Goal: Task Accomplishment & Management: Complete application form

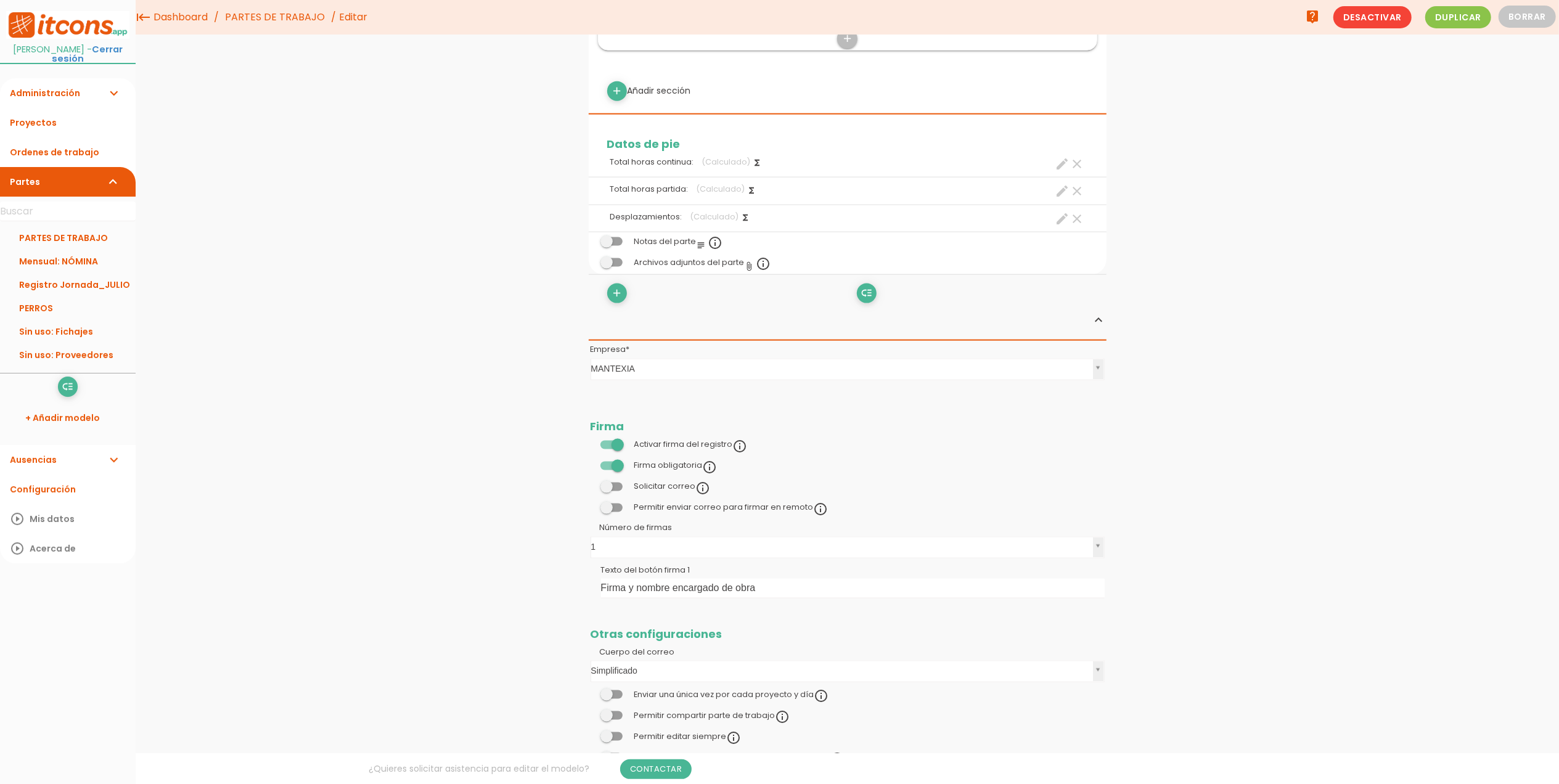
scroll to position [1467, 0]
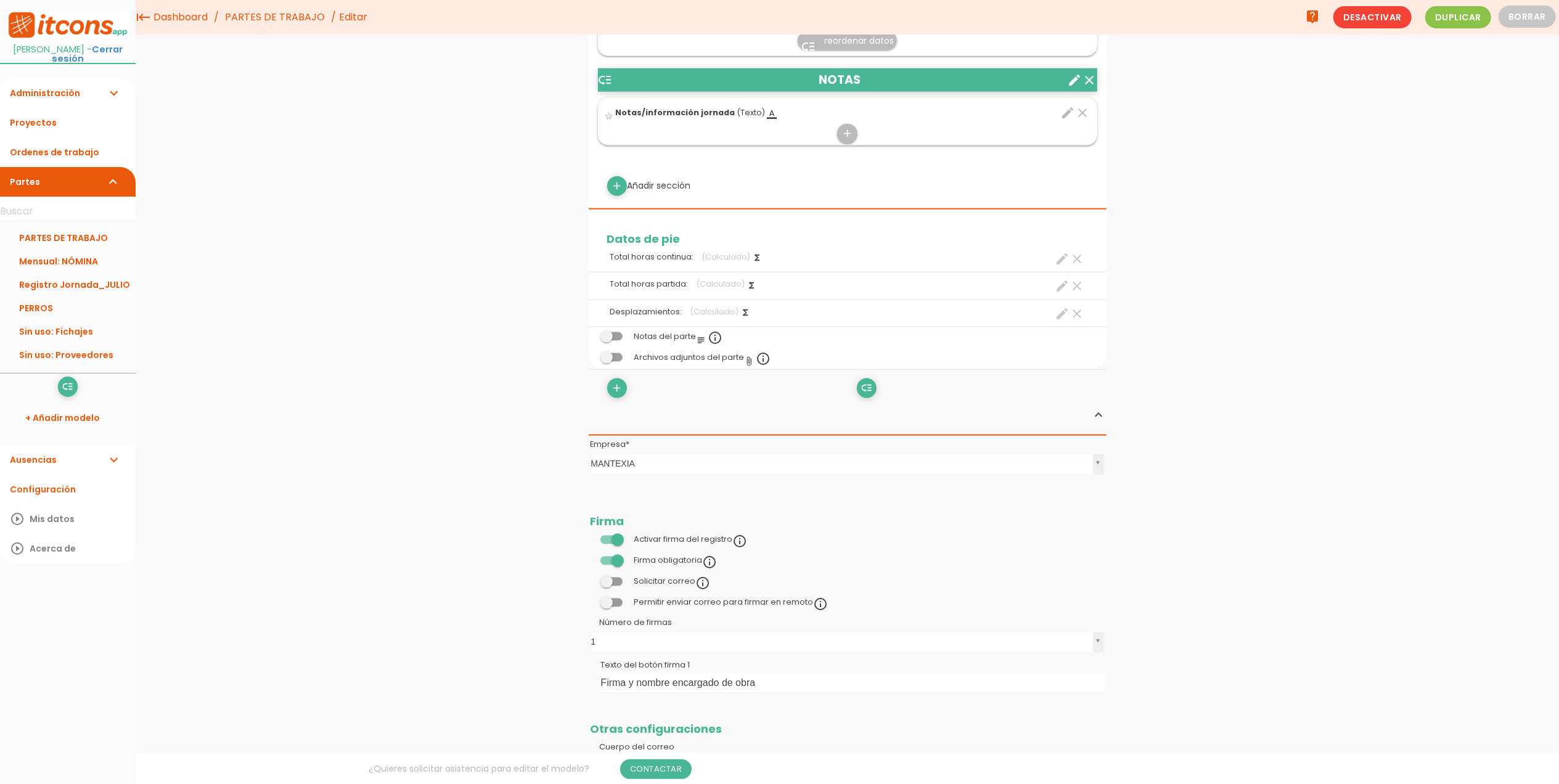
click at [1058, 258] on icon "create" at bounding box center [1063, 259] width 15 height 15
select select "13176"
select select "JORNADA CONTINUA_pos5"
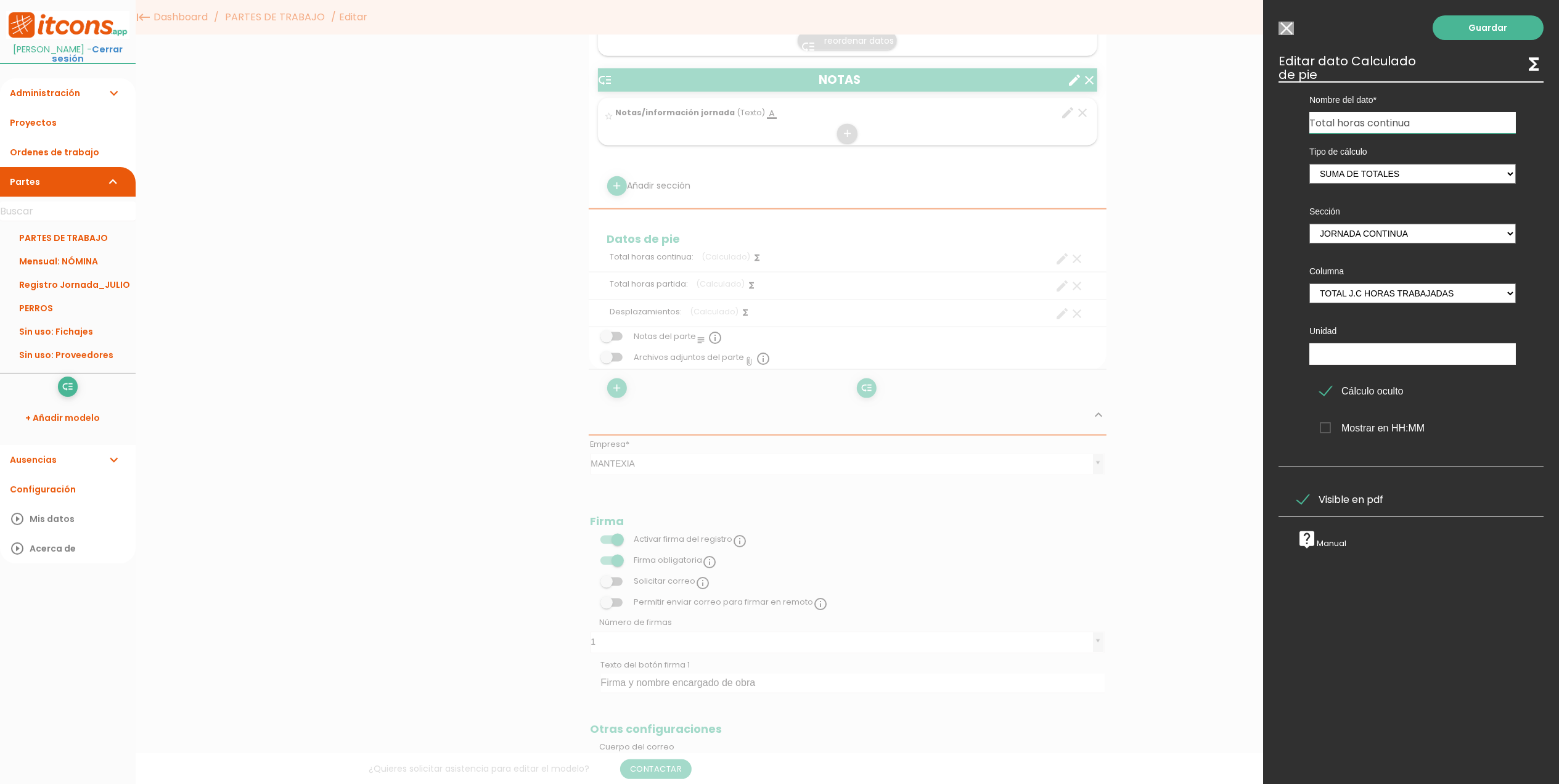
click at [1306, 498] on span "Visible en pdf" at bounding box center [1340, 499] width 86 height 15
click at [0, 0] on input "Visible en pdf" at bounding box center [0, 0] width 0 height 0
click at [1473, 29] on link "Guardar" at bounding box center [1487, 27] width 111 height 25
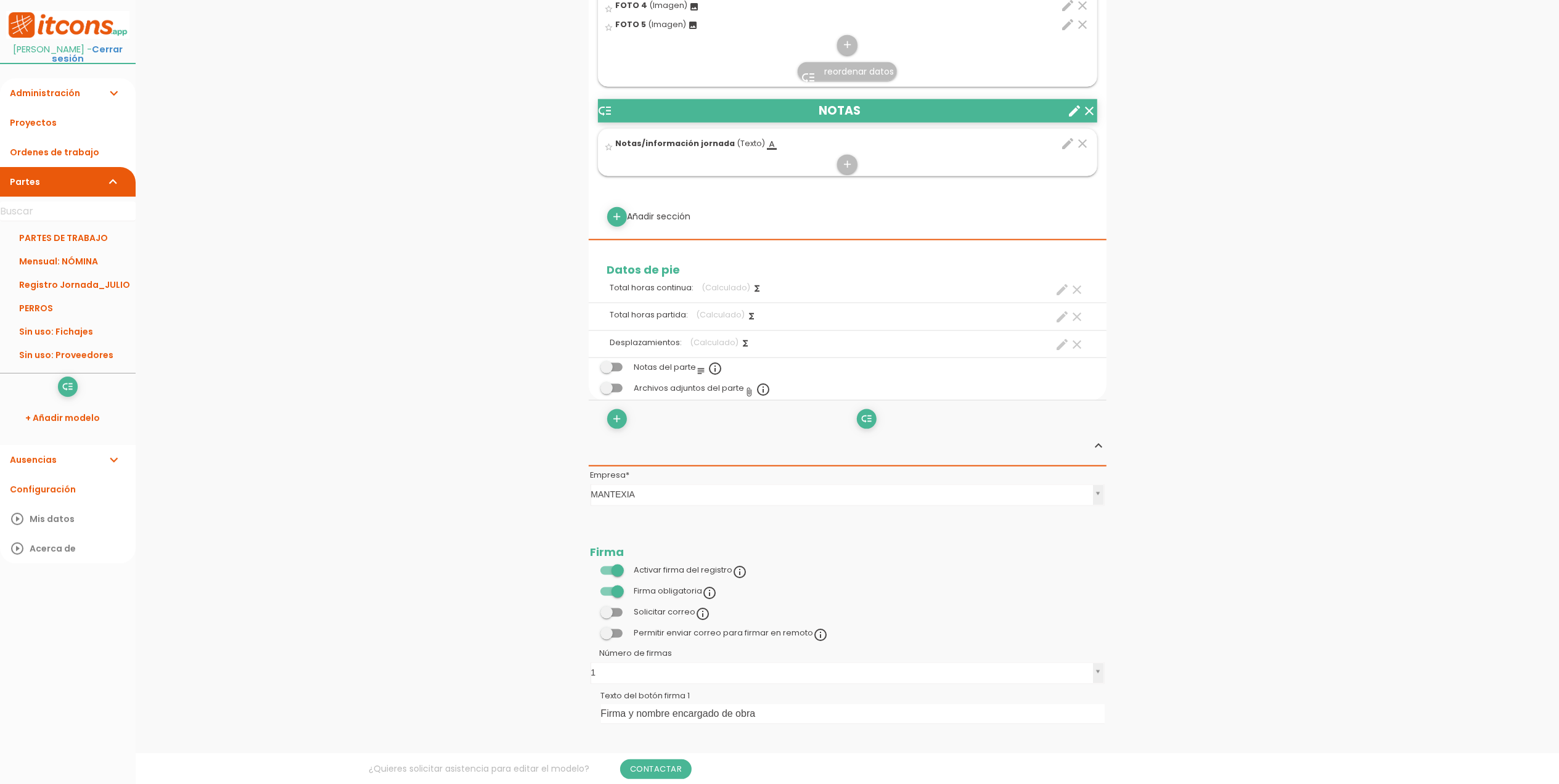
click at [1065, 316] on icon "create" at bounding box center [1063, 317] width 15 height 15
select select "12614"
select select "JORNADA PARTIDA_pos21"
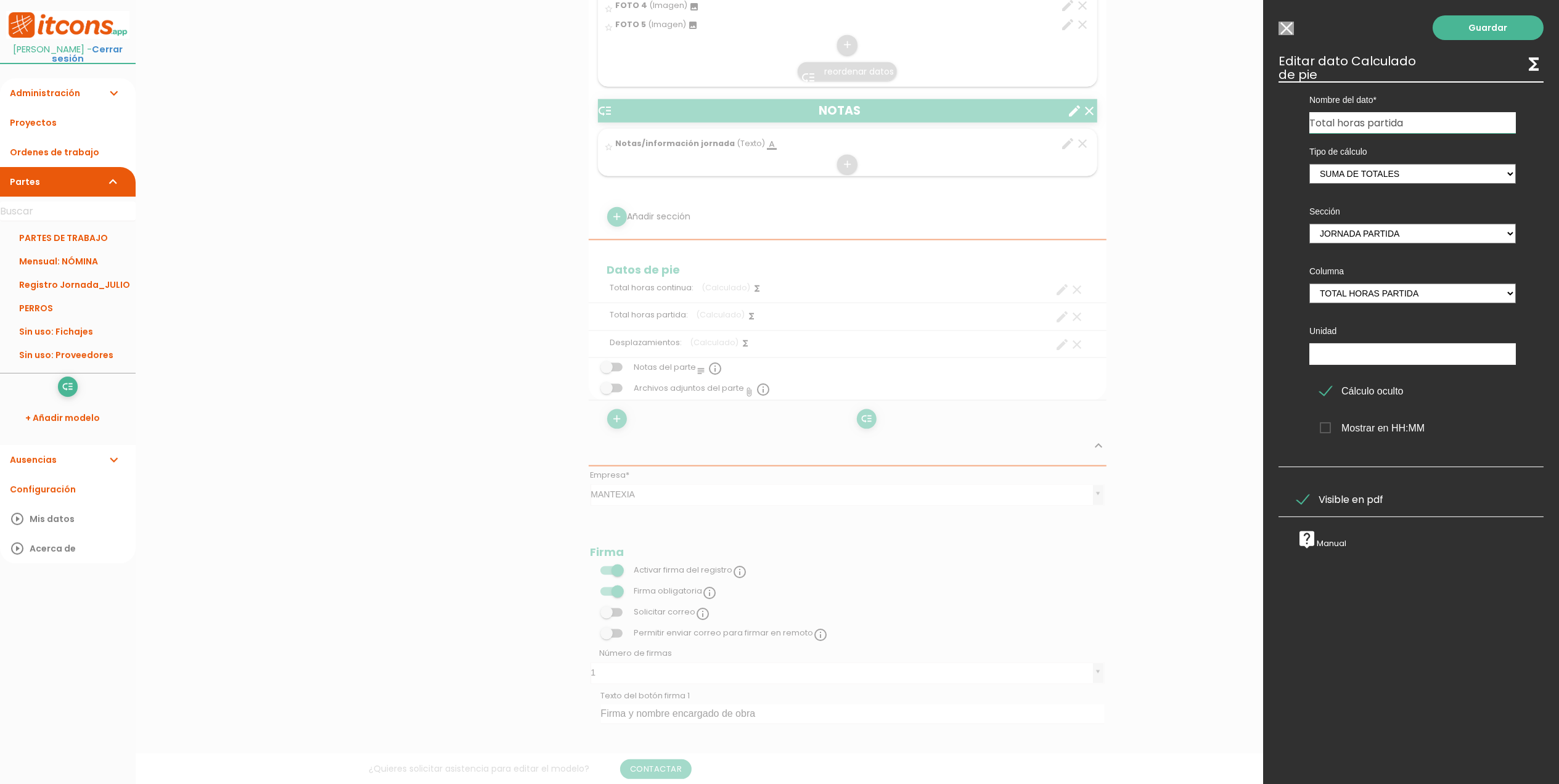
click at [1307, 500] on span "Visible en pdf" at bounding box center [1340, 499] width 86 height 15
click at [0, 0] on input "Visible en pdf" at bounding box center [0, 0] width 0 height 0
click at [1446, 25] on link "Guardar" at bounding box center [1487, 27] width 111 height 25
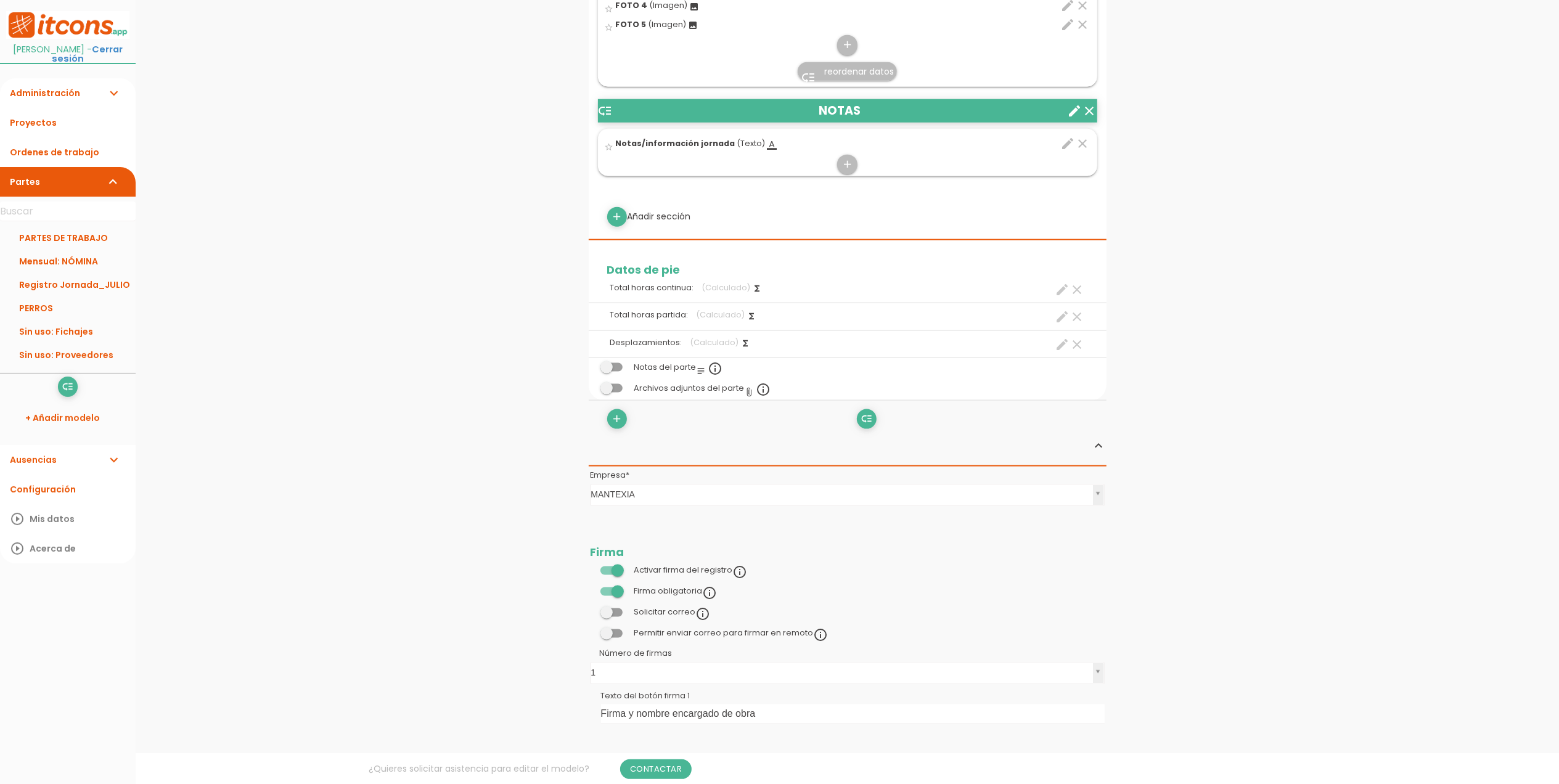
click at [1058, 343] on icon "create" at bounding box center [1063, 345] width 15 height 15
select select "13175"
select select "DATOS PARTE_pos6"
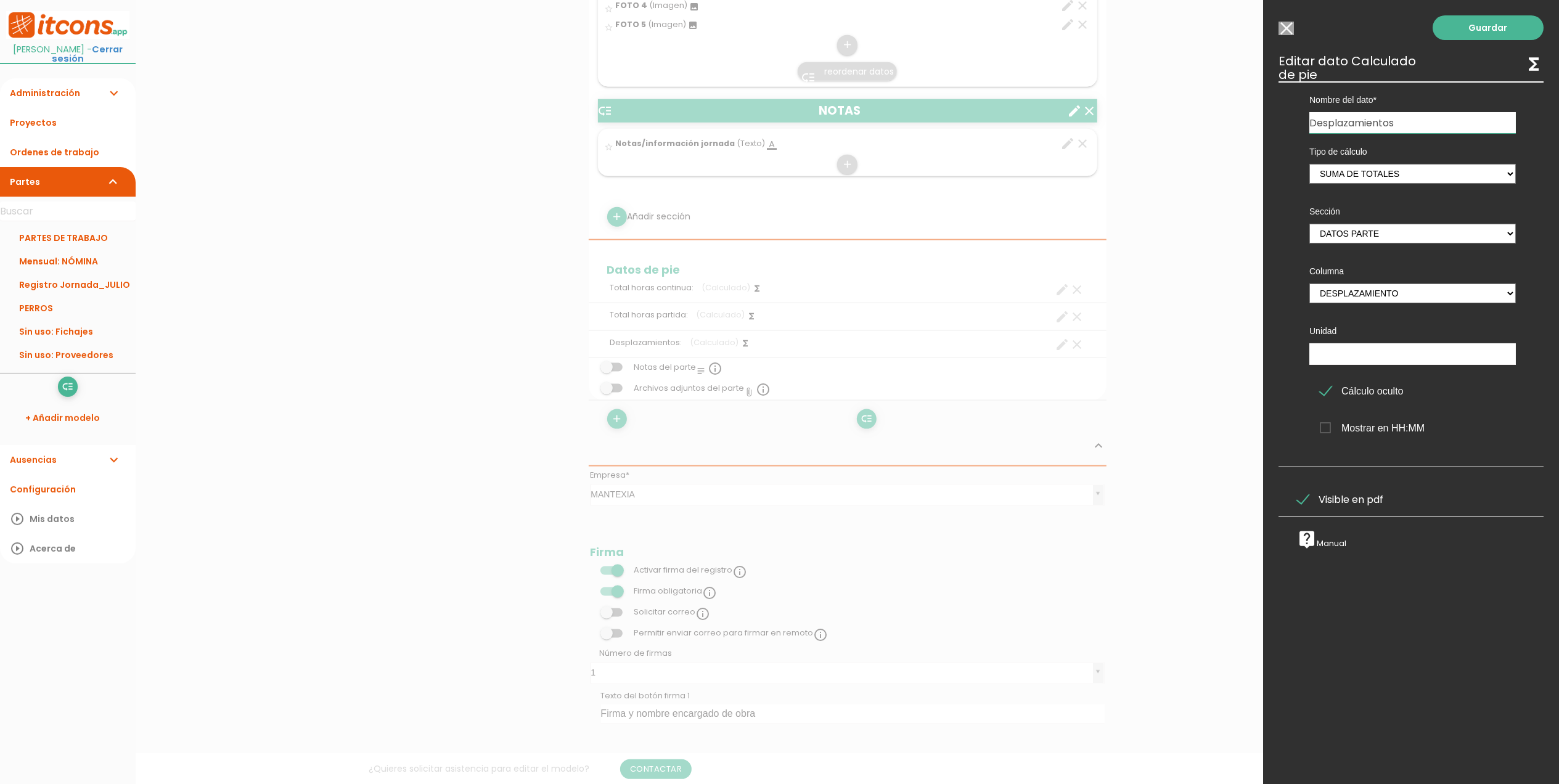
click at [1309, 498] on span "Visible en pdf" at bounding box center [1340, 499] width 86 height 15
click at [0, 0] on input "Visible en pdf" at bounding box center [0, 0] width 0 height 0
click at [1462, 26] on link "Guardar" at bounding box center [1487, 27] width 111 height 25
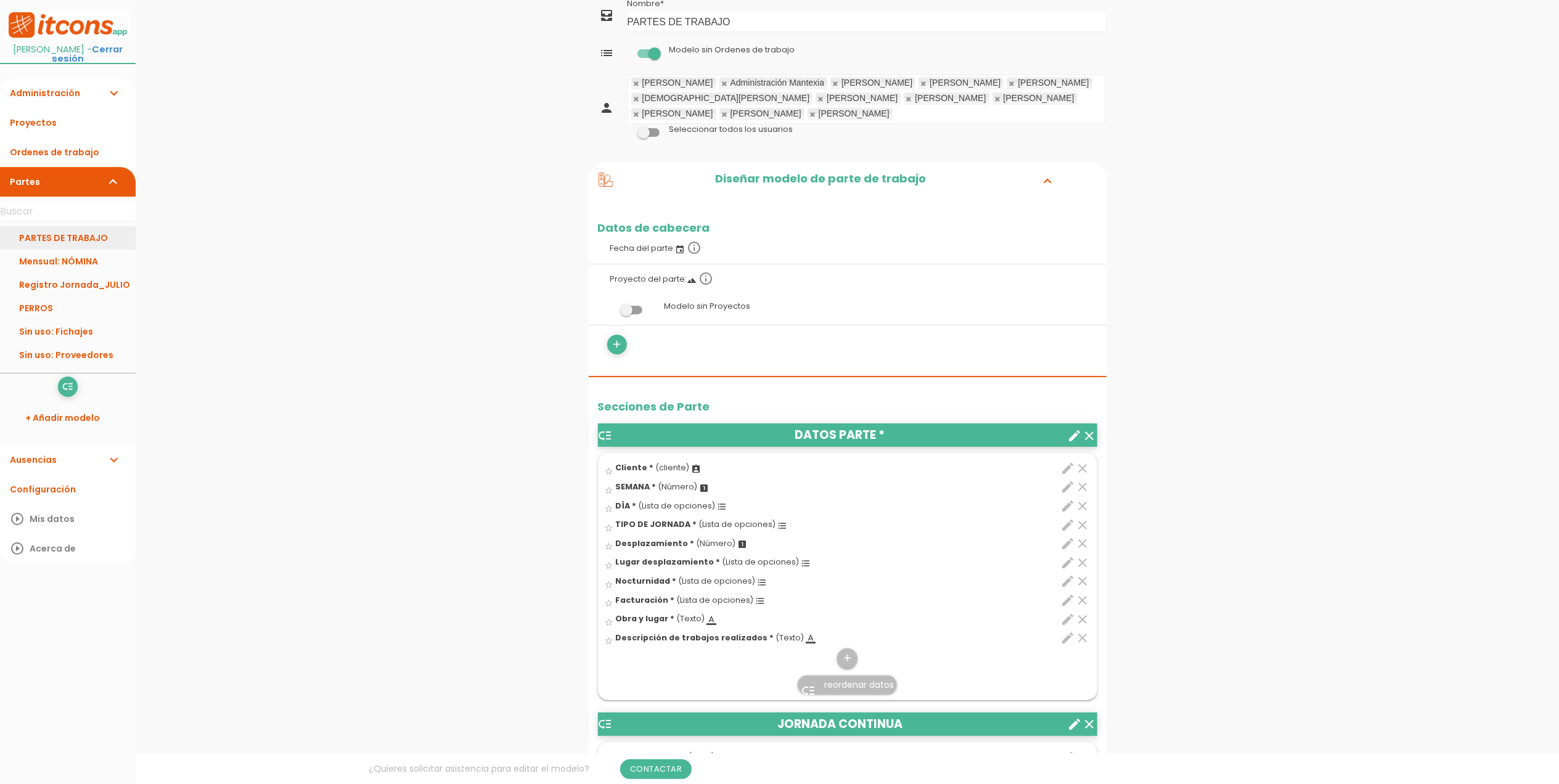
click at [76, 233] on link "PARTES DE TRABAJO" at bounding box center [67, 237] width 135 height 23
